Goal: Information Seeking & Learning: Learn about a topic

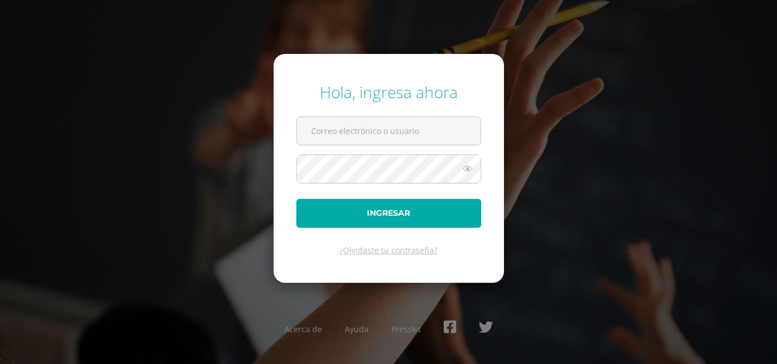
type input "[EMAIL_ADDRESS][DOMAIN_NAME]"
click at [412, 208] on button "Ingresar" at bounding box center [388, 213] width 185 height 29
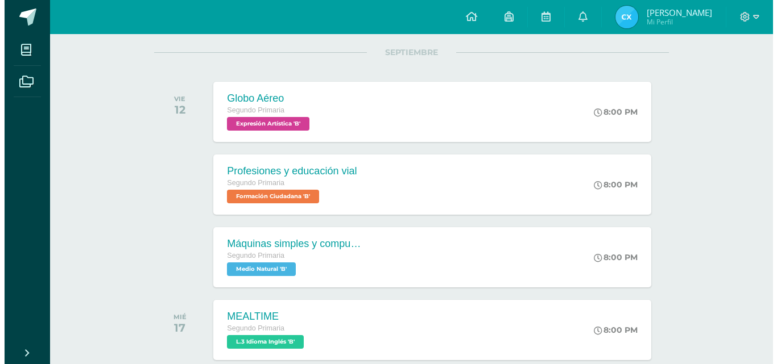
scroll to position [144, 0]
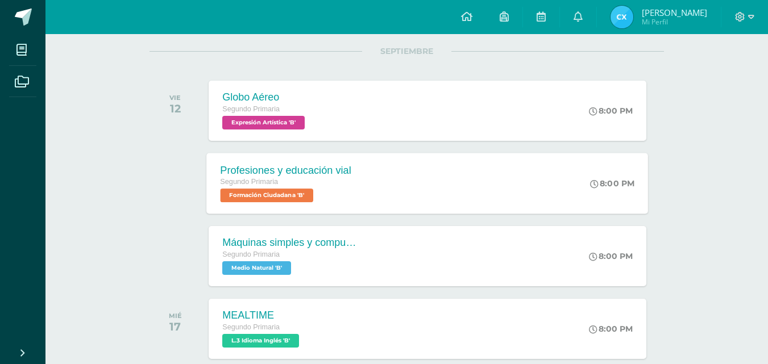
click at [513, 174] on div "Profesiones y educación vial Segundo Primaria Formación Ciudadana 'B' 8:00 PM P…" at bounding box center [428, 183] width 442 height 61
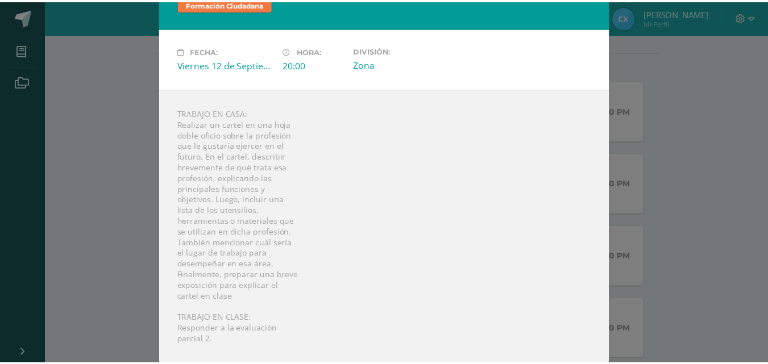
scroll to position [43, 0]
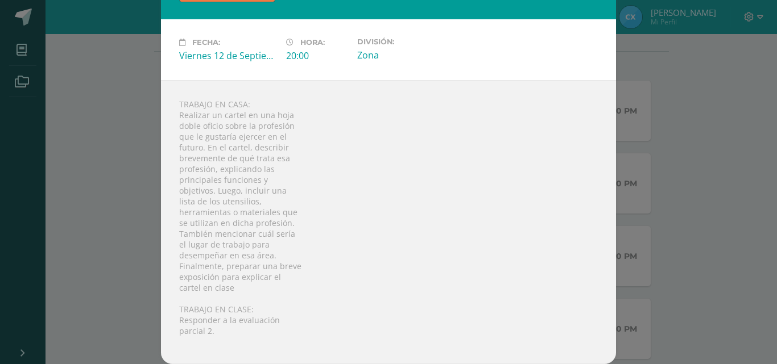
click at [736, 159] on div "Profesiones y educación vial Formación Ciudadana Fecha: [DATE] Hora: 20:00 Divi…" at bounding box center [389, 161] width 768 height 408
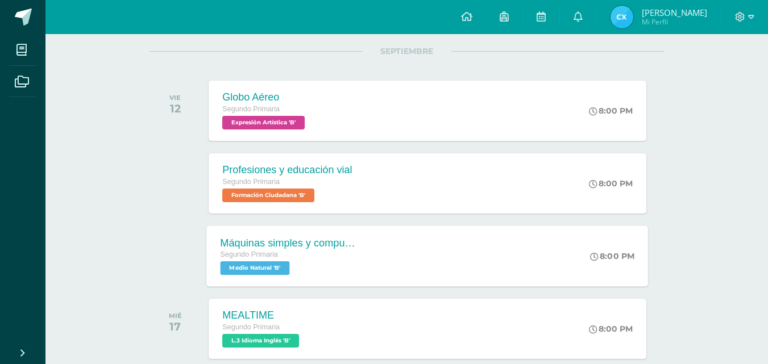
click at [543, 254] on div "Máquinas simples y compuestas Segundo Primaria Medio Natural 'B' 8:00 PM Máquin…" at bounding box center [428, 256] width 442 height 61
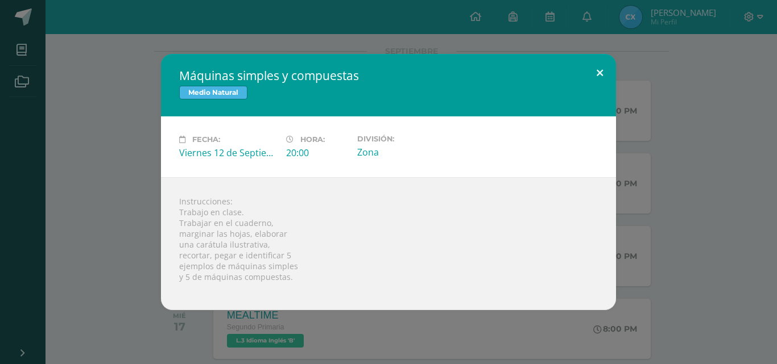
click at [605, 74] on button at bounding box center [599, 73] width 32 height 39
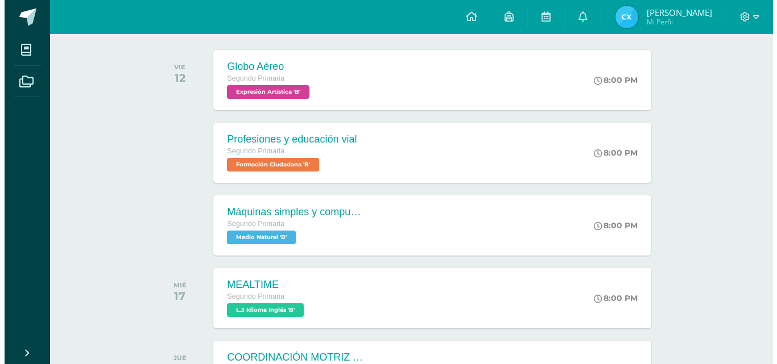
scroll to position [169, 0]
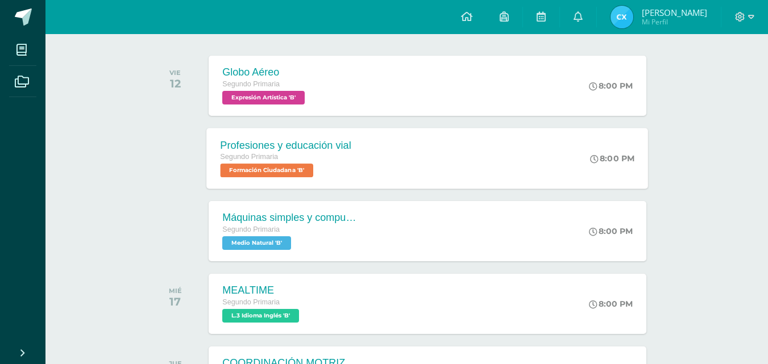
click at [502, 139] on div "Profesiones y educación vial Segundo Primaria Formación Ciudadana 'B' 8:00 PM P…" at bounding box center [428, 158] width 442 height 61
